Goal: Navigation & Orientation: Find specific page/section

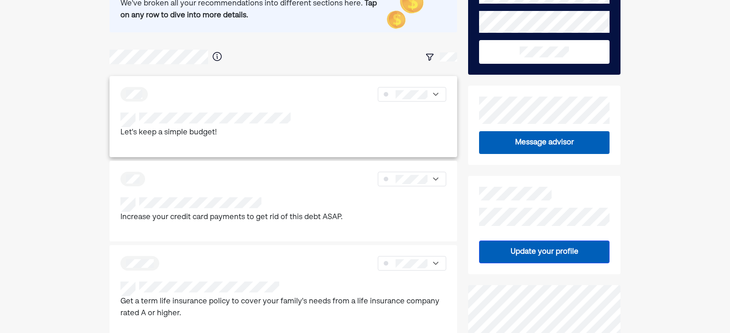
scroll to position [91, 0]
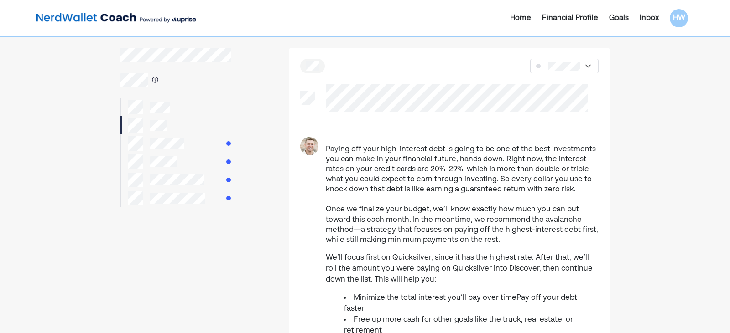
click at [209, 146] on div at bounding box center [175, 144] width 110 height 18
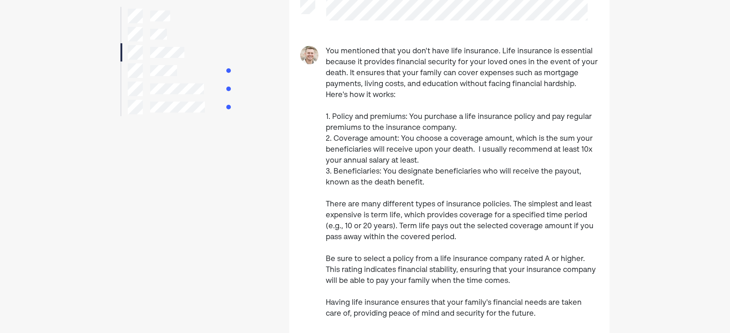
scroll to position [46, 0]
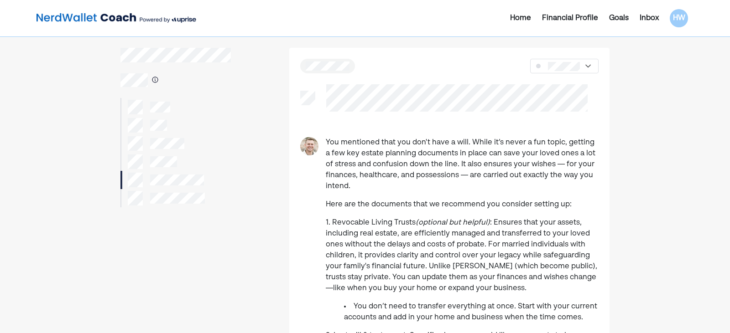
click at [520, 19] on div "Home" at bounding box center [520, 18] width 21 height 11
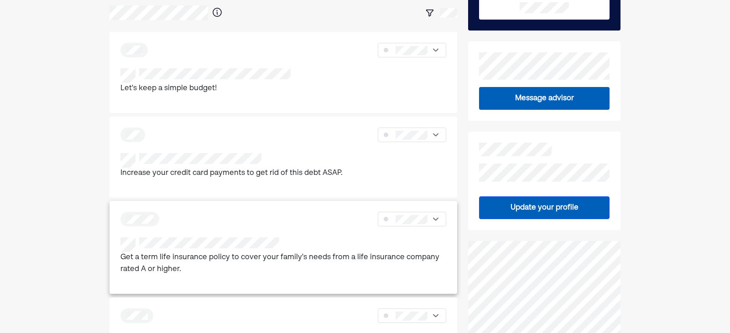
scroll to position [137, 0]
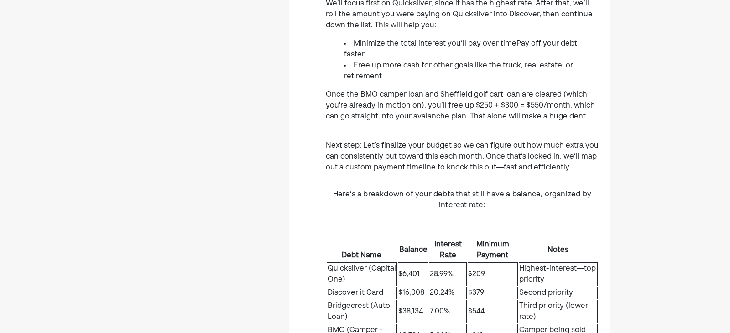
scroll to position [319, 0]
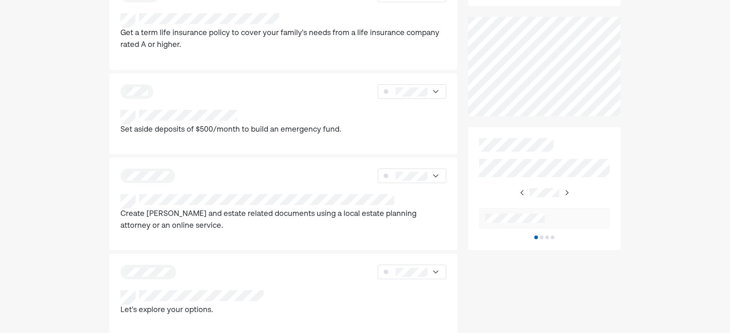
scroll to position [330, 0]
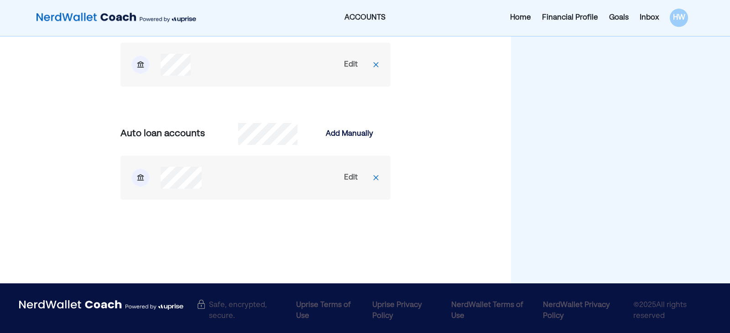
scroll to position [2286, 0]
